Goal: Browse casually: Explore the website without a specific task or goal

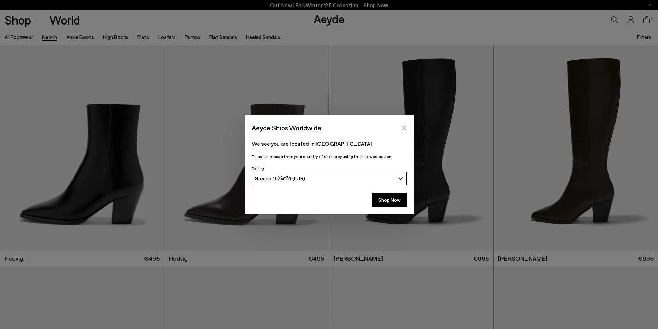
click at [404, 126] on icon "Close" at bounding box center [404, 128] width 6 height 6
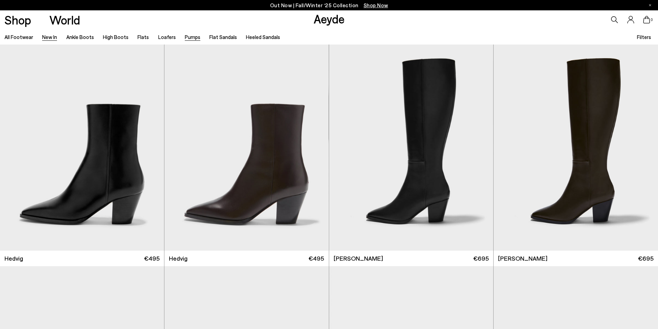
click at [185, 36] on link "Pumps" at bounding box center [193, 37] width 16 height 6
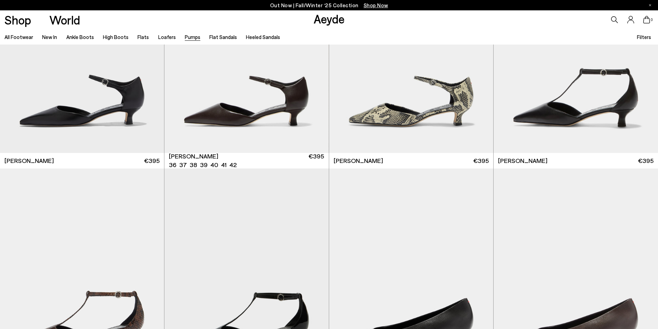
scroll to position [276, 0]
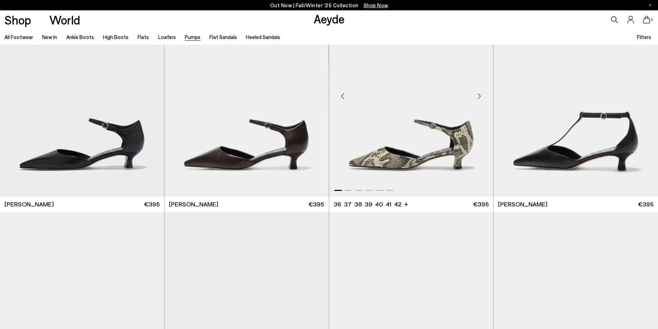
click at [477, 97] on div "Next slide" at bounding box center [479, 96] width 21 height 21
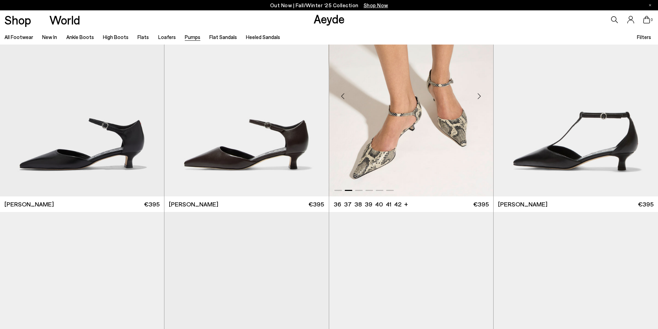
click at [479, 97] on div "Next slide" at bounding box center [479, 96] width 21 height 21
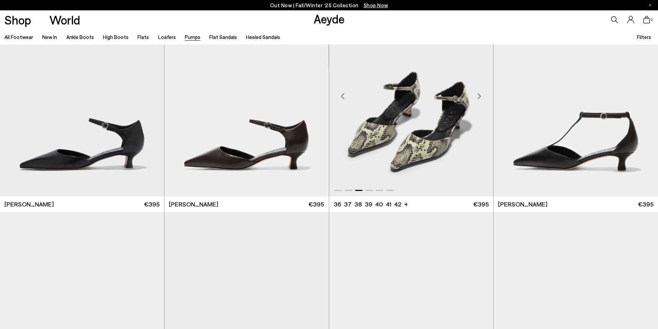
click at [479, 97] on div "Next slide" at bounding box center [479, 96] width 21 height 21
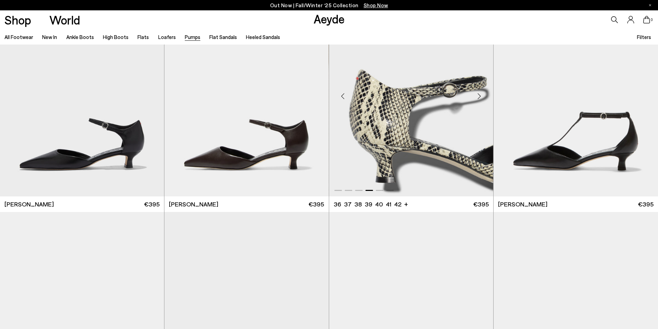
click at [480, 97] on div "Next slide" at bounding box center [479, 96] width 21 height 21
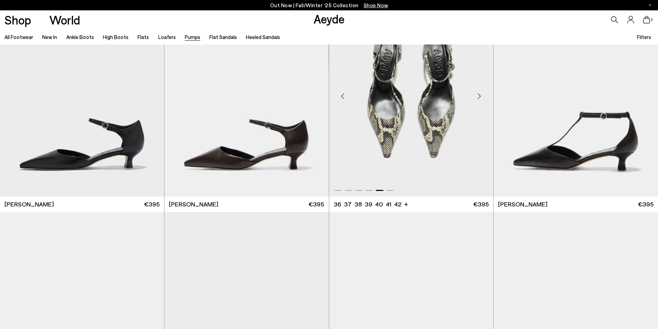
click at [480, 97] on div "Next slide" at bounding box center [479, 96] width 21 height 21
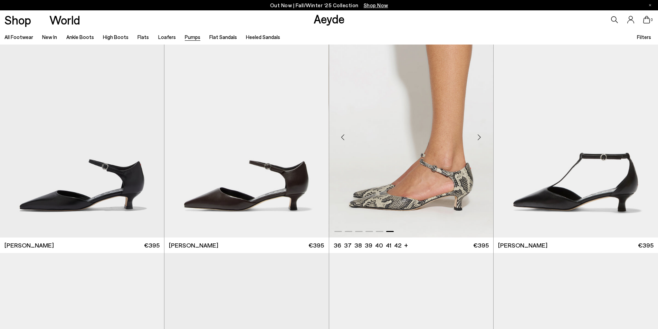
scroll to position [138, 0]
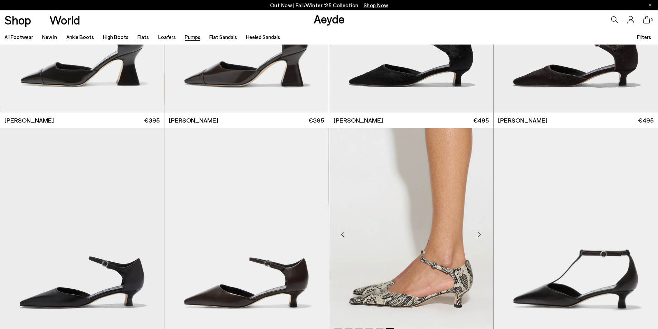
click at [479, 233] on div "Next slide" at bounding box center [479, 234] width 21 height 21
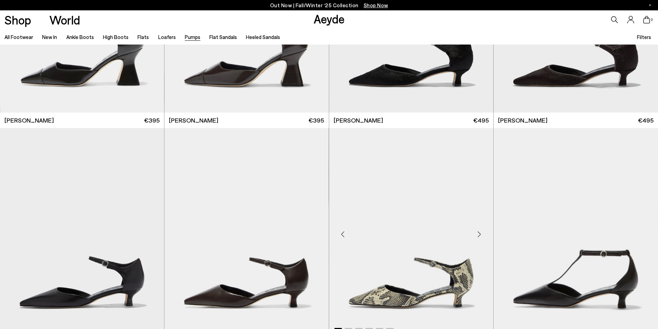
click at [479, 233] on div "Next slide" at bounding box center [479, 234] width 21 height 21
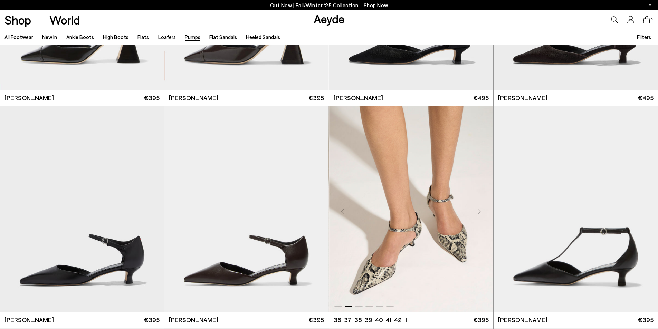
scroll to position [173, 0]
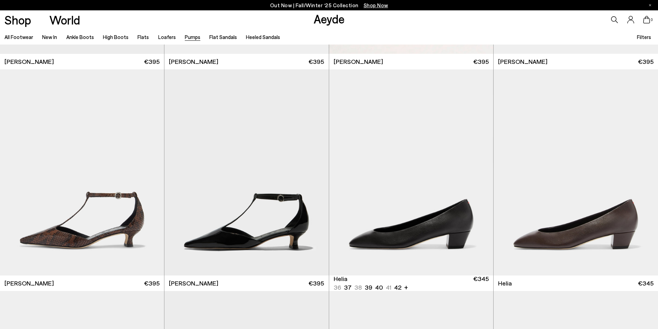
scroll to position [484, 0]
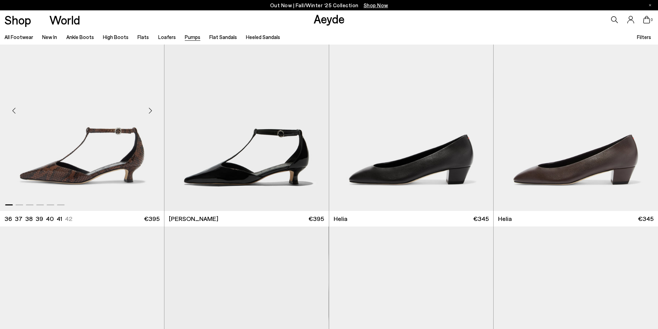
click at [150, 110] on div "Next slide" at bounding box center [150, 110] width 21 height 21
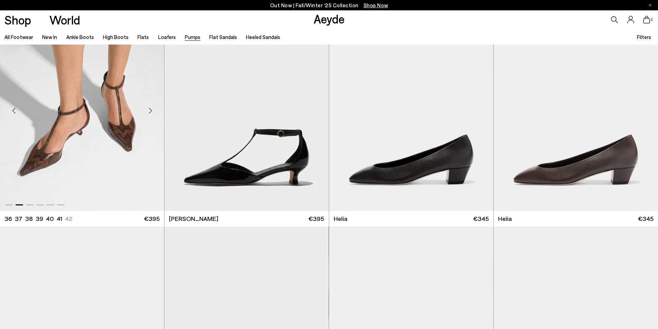
click at [150, 110] on div "Next slide" at bounding box center [150, 110] width 21 height 21
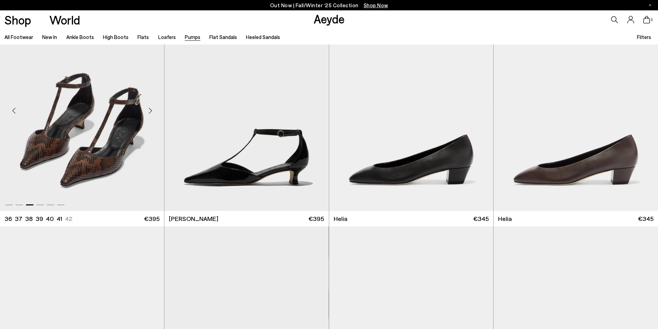
click at [150, 110] on div "Next slide" at bounding box center [150, 110] width 21 height 21
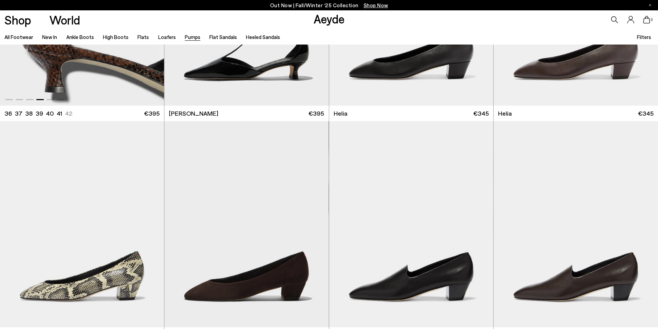
scroll to position [691, 0]
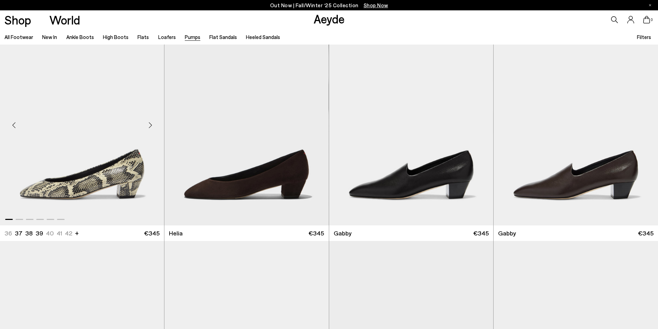
click at [150, 123] on div "Next slide" at bounding box center [150, 125] width 21 height 21
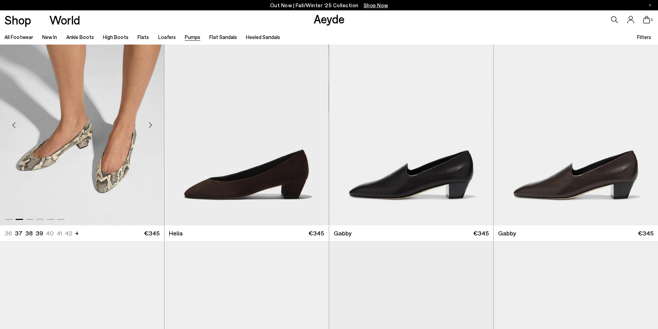
click at [150, 123] on div "Next slide" at bounding box center [150, 125] width 21 height 21
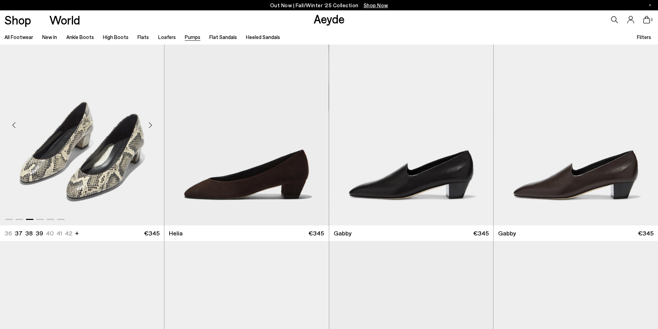
click at [150, 123] on div "Next slide" at bounding box center [150, 125] width 21 height 21
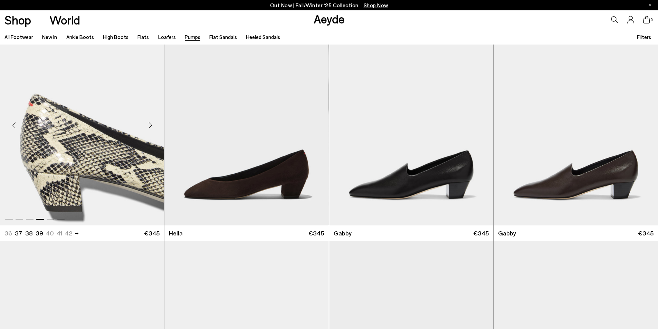
click at [150, 123] on div "Next slide" at bounding box center [150, 125] width 21 height 21
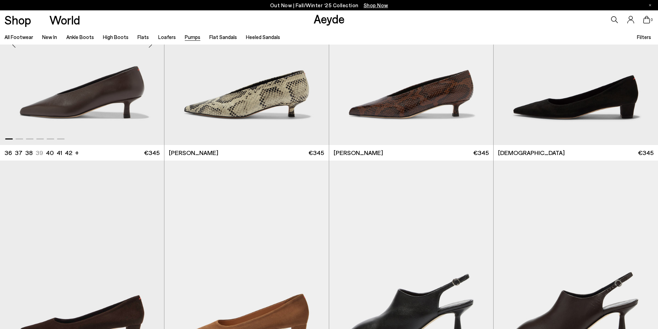
scroll to position [1347, 0]
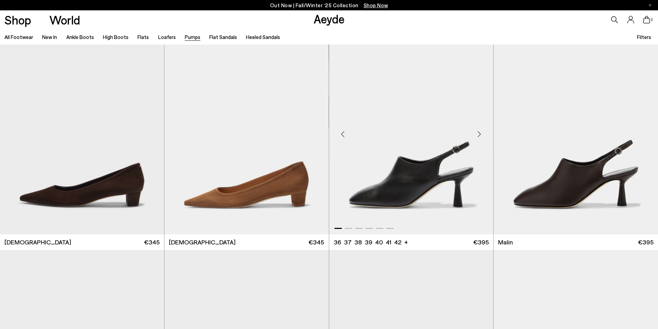
click at [479, 133] on div "Next slide" at bounding box center [479, 134] width 21 height 21
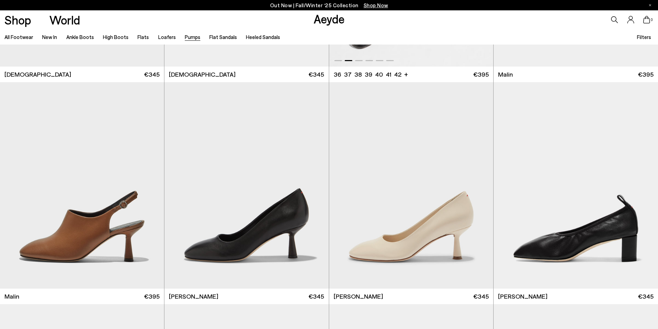
scroll to position [1520, 0]
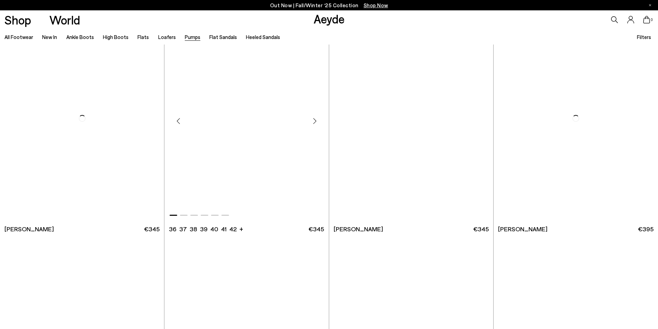
scroll to position [2867, 0]
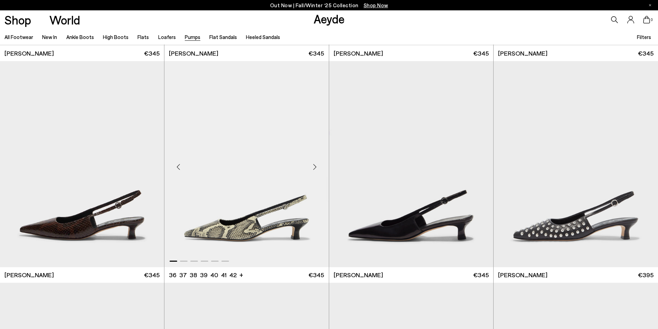
click at [315, 168] on div "Next slide" at bounding box center [315, 167] width 21 height 21
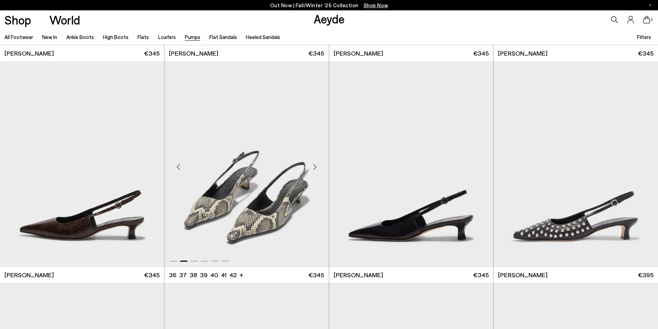
click at [315, 168] on div "Next slide" at bounding box center [315, 167] width 21 height 21
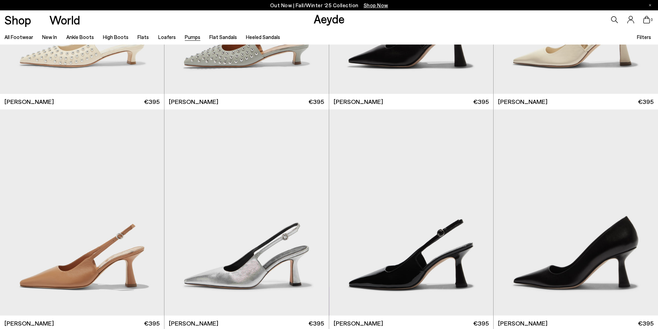
scroll to position [2867, 0]
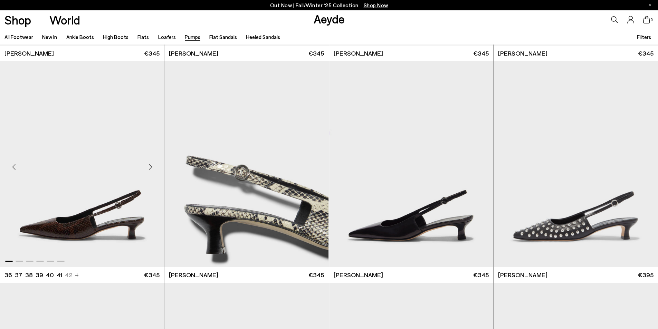
click at [152, 165] on div "Next slide" at bounding box center [150, 167] width 21 height 21
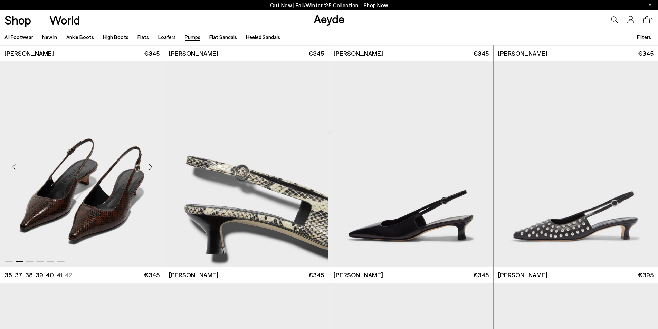
click at [152, 165] on div "Next slide" at bounding box center [150, 167] width 21 height 21
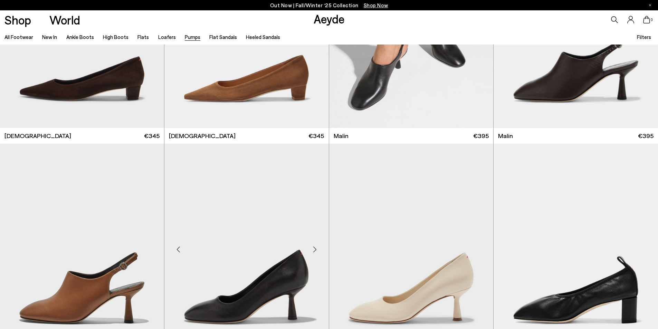
scroll to position [1520, 0]
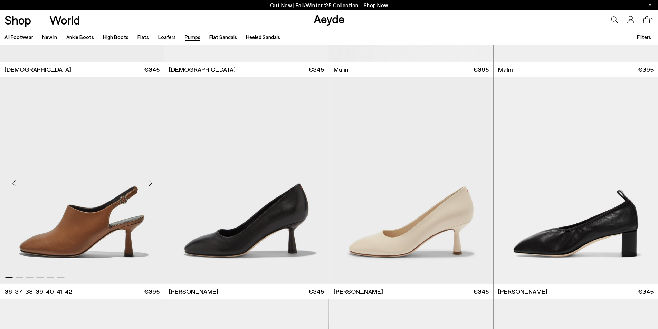
click at [150, 182] on div "Next slide" at bounding box center [150, 183] width 21 height 21
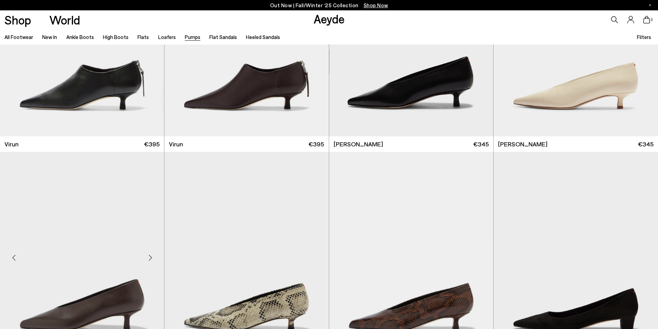
scroll to position [1071, 0]
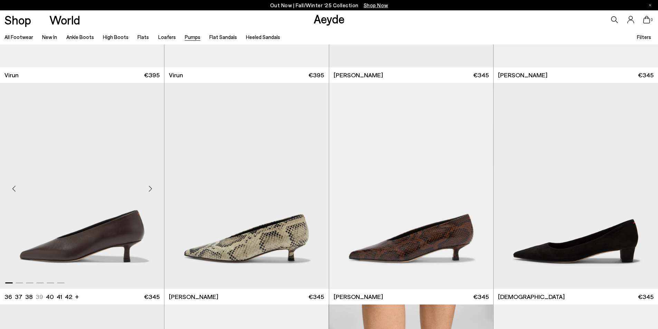
click at [150, 188] on div "Next slide" at bounding box center [150, 189] width 21 height 21
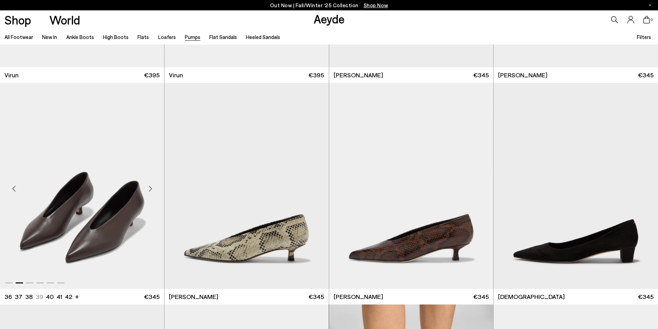
click at [150, 188] on div "Next slide" at bounding box center [150, 189] width 21 height 21
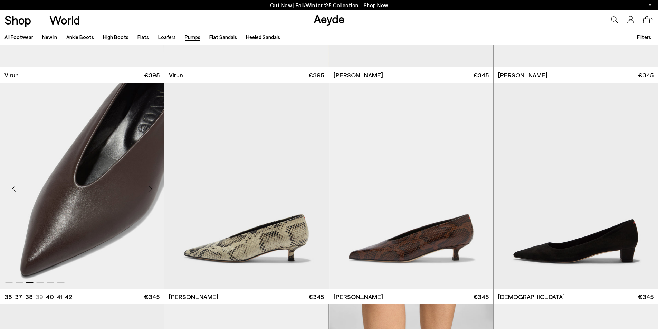
click at [150, 188] on div "Next slide" at bounding box center [150, 189] width 21 height 21
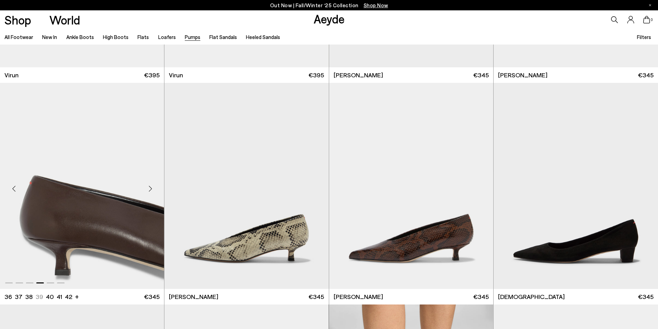
click at [150, 188] on div "Next slide" at bounding box center [150, 189] width 21 height 21
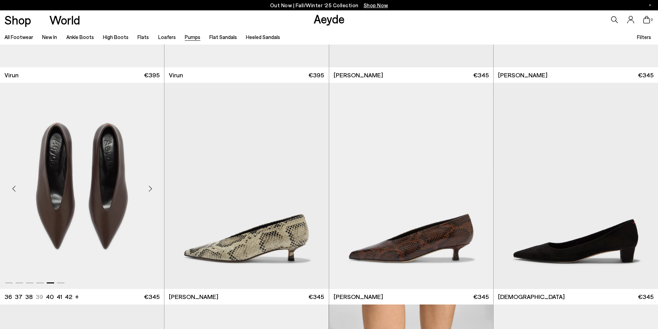
click at [150, 188] on div "Next slide" at bounding box center [150, 189] width 21 height 21
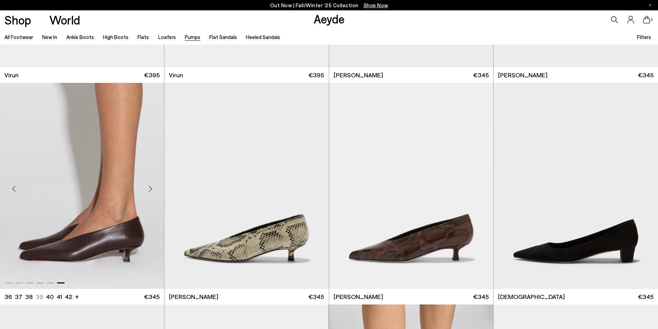
click at [150, 188] on div "Next slide" at bounding box center [150, 189] width 21 height 21
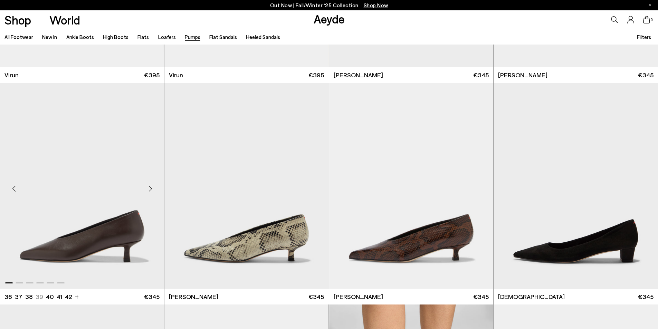
click at [150, 188] on div "Next slide" at bounding box center [150, 189] width 21 height 21
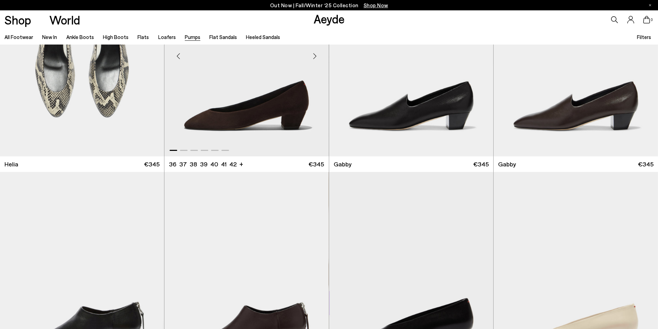
scroll to position [587, 0]
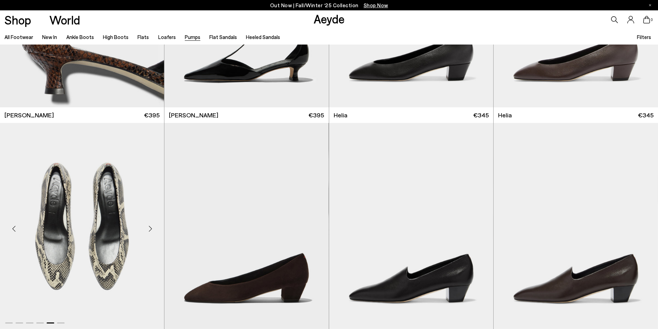
click at [151, 229] on div "Next slide" at bounding box center [150, 228] width 21 height 21
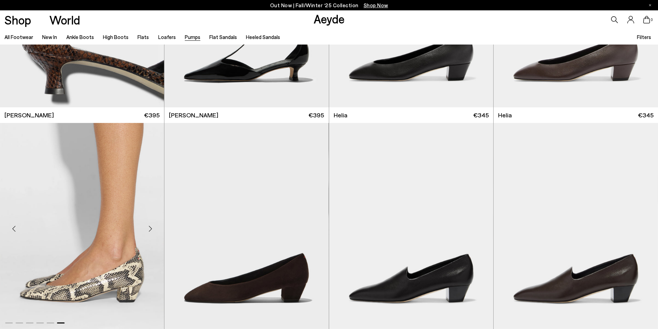
click at [151, 229] on div "Next slide" at bounding box center [150, 228] width 21 height 21
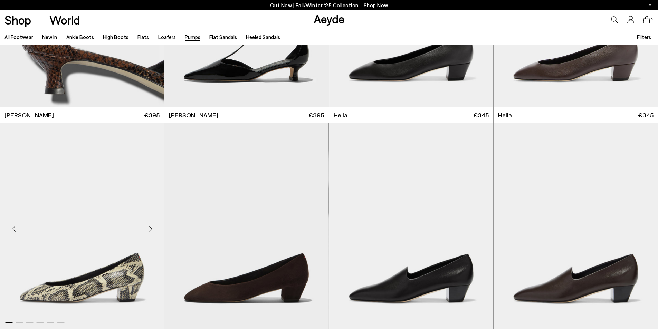
click at [151, 229] on div "Next slide" at bounding box center [150, 228] width 21 height 21
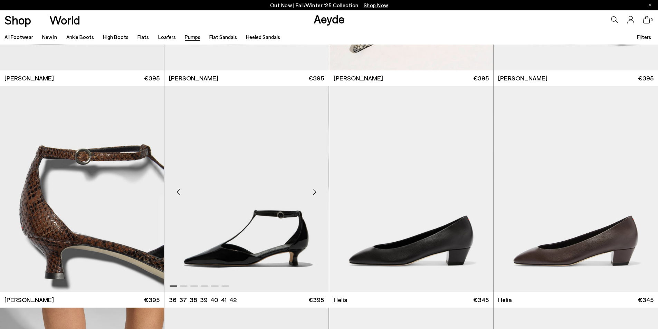
scroll to position [415, 0]
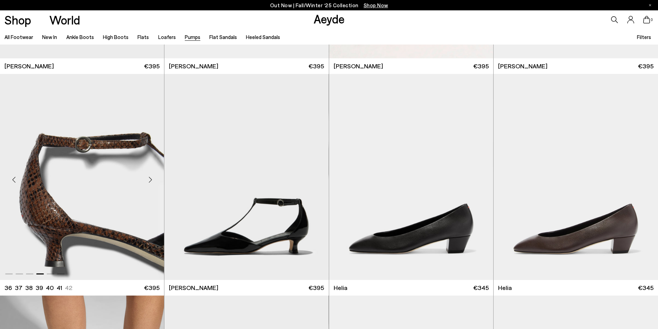
click at [13, 179] on div "Previous slide" at bounding box center [13, 179] width 21 height 21
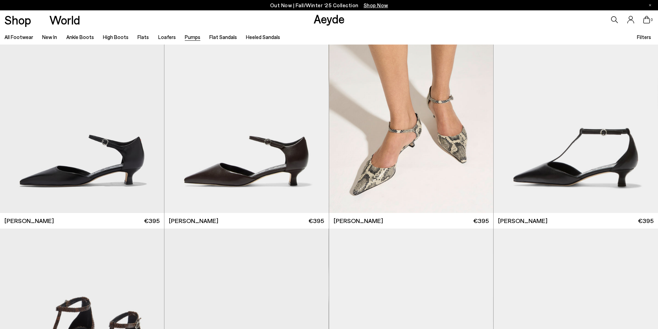
scroll to position [242, 0]
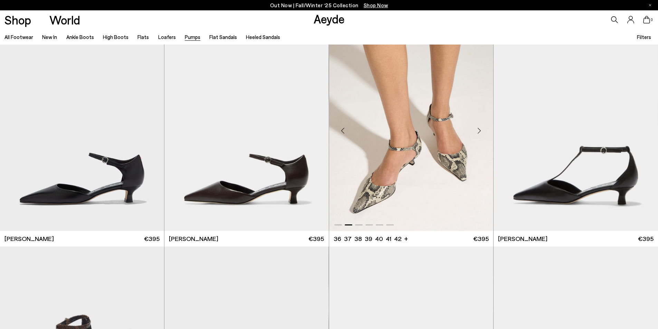
click at [479, 131] on div "Next slide" at bounding box center [479, 130] width 21 height 21
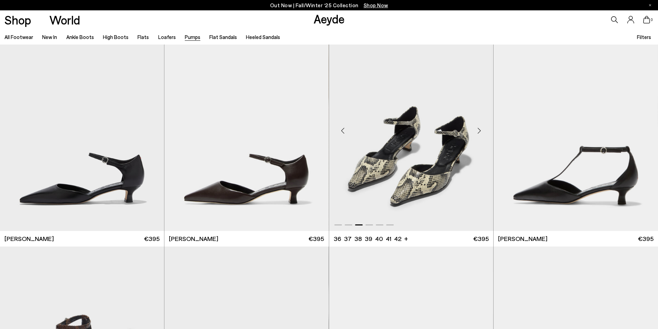
click at [479, 131] on div "Next slide" at bounding box center [479, 130] width 21 height 21
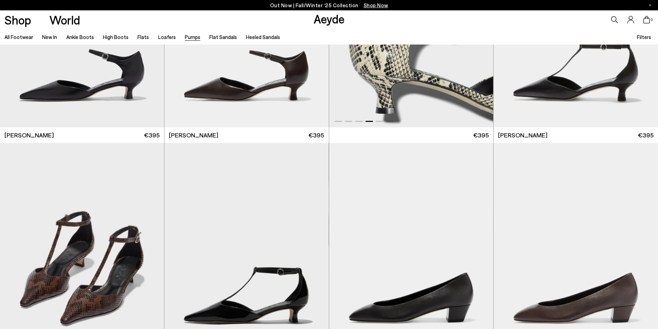
scroll to position [207, 0]
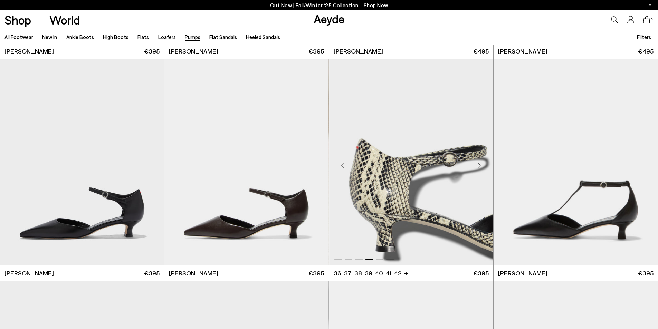
click at [481, 165] on div "Next slide" at bounding box center [479, 165] width 21 height 21
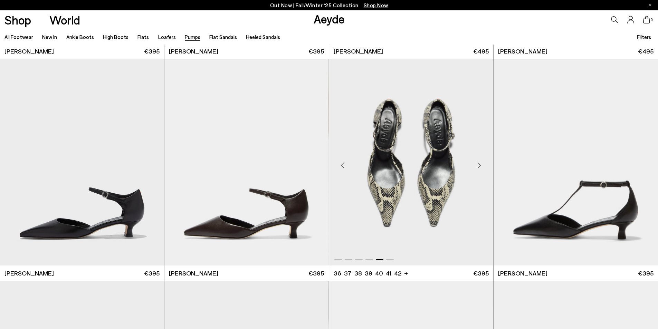
click at [481, 165] on div "Next slide" at bounding box center [479, 165] width 21 height 21
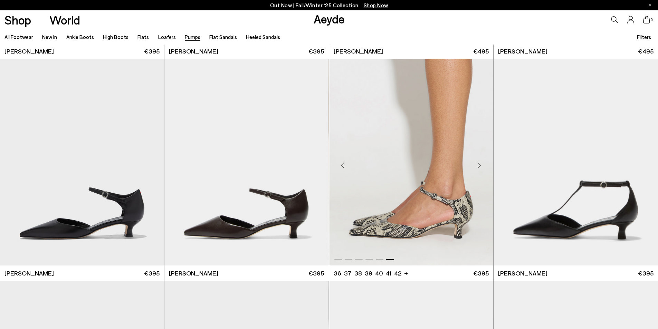
click at [481, 165] on div "Next slide" at bounding box center [479, 165] width 21 height 21
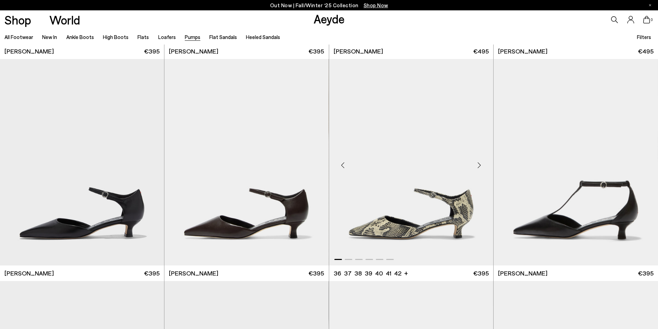
click at [481, 165] on div "Next slide" at bounding box center [479, 165] width 21 height 21
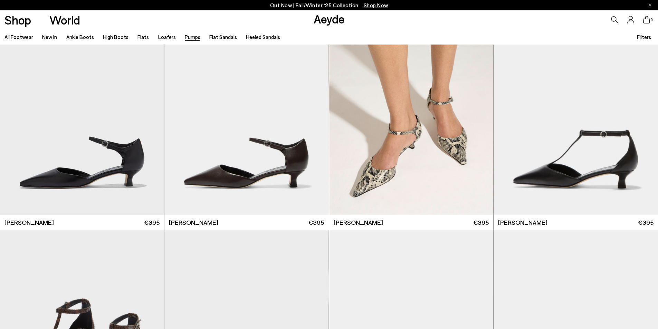
scroll to position [311, 0]
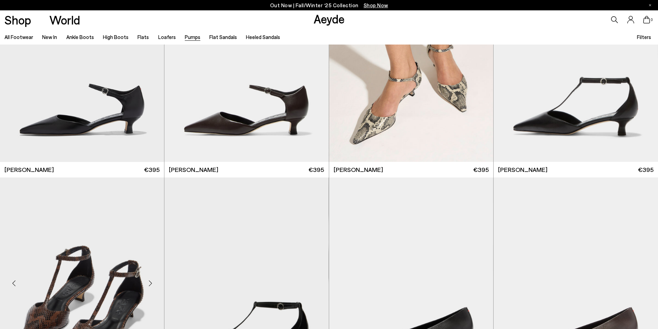
click at [149, 284] on div "Next slide" at bounding box center [150, 283] width 21 height 21
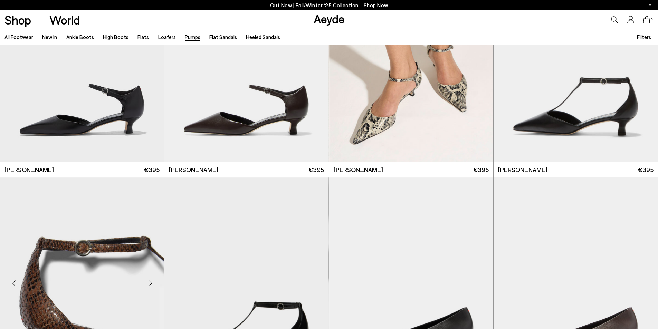
click at [149, 284] on div "Next slide" at bounding box center [150, 283] width 21 height 21
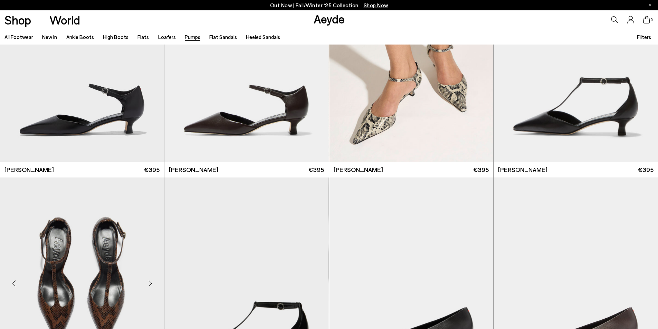
click at [149, 284] on div "Next slide" at bounding box center [150, 283] width 21 height 21
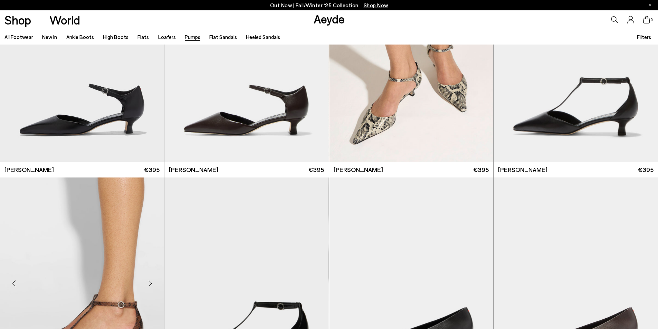
click at [149, 284] on div "Next slide" at bounding box center [150, 283] width 21 height 21
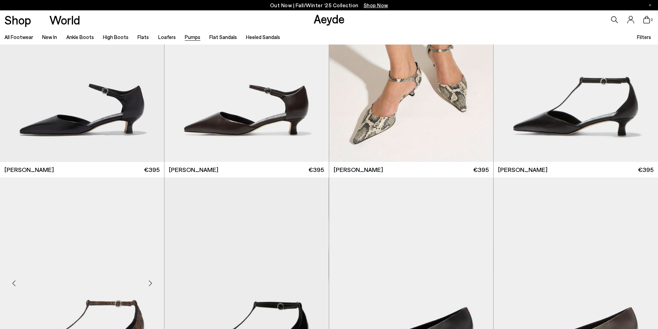
click at [149, 284] on div "Next slide" at bounding box center [150, 283] width 21 height 21
